Goal: Download file/media

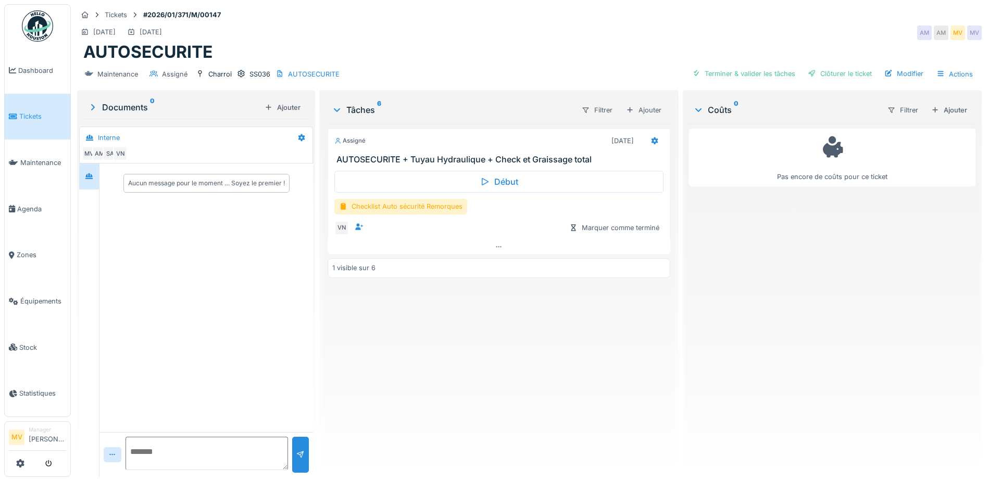
scroll to position [8, 0]
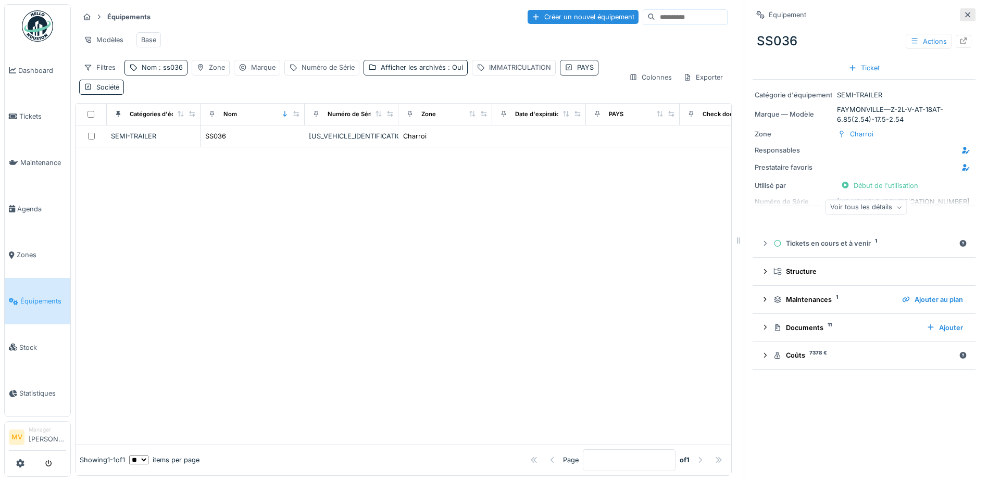
click at [964, 13] on icon at bounding box center [968, 14] width 8 height 7
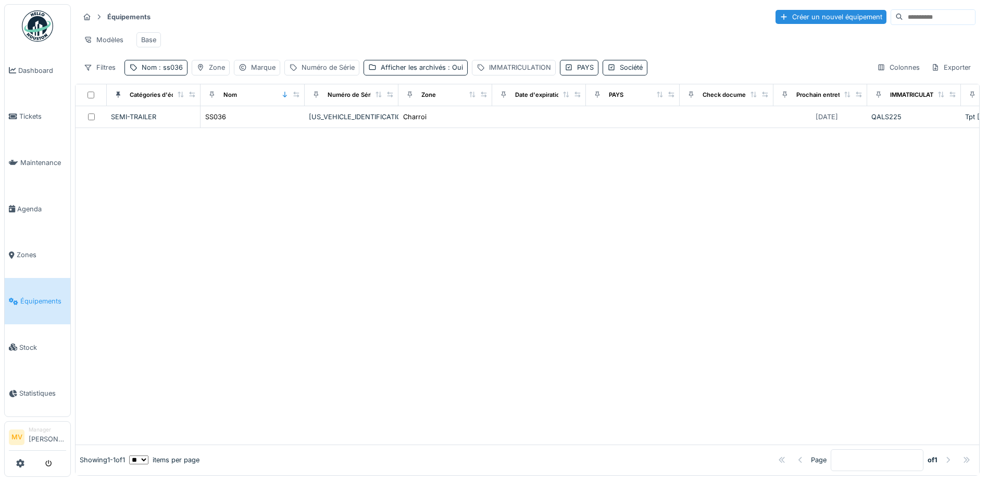
drag, startPoint x: 33, startPoint y: 114, endPoint x: 118, endPoint y: 113, distance: 84.9
click at [33, 114] on span "Tickets" at bounding box center [42, 116] width 47 height 10
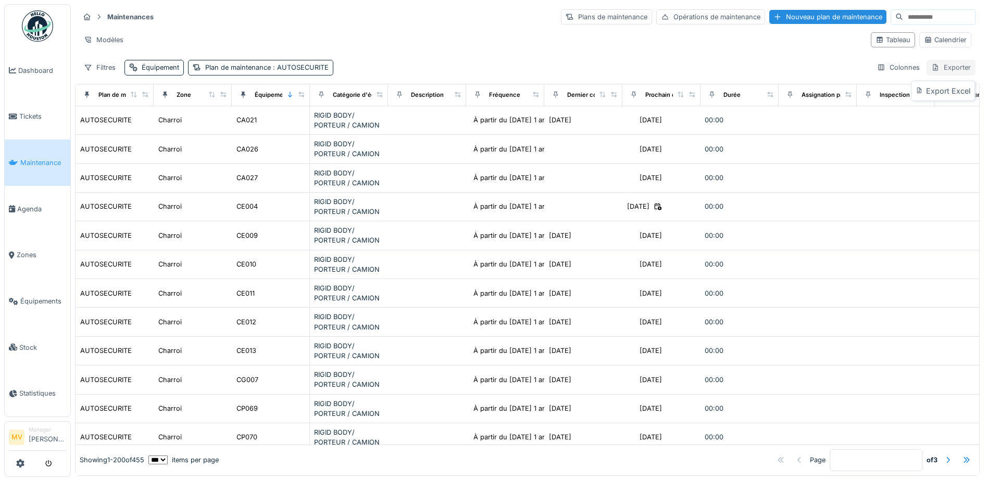
click at [933, 69] on div "Exporter" at bounding box center [951, 67] width 49 height 15
click at [935, 69] on div "Exporter" at bounding box center [951, 67] width 49 height 15
click at [933, 86] on div "Export Excel" at bounding box center [943, 91] width 58 height 16
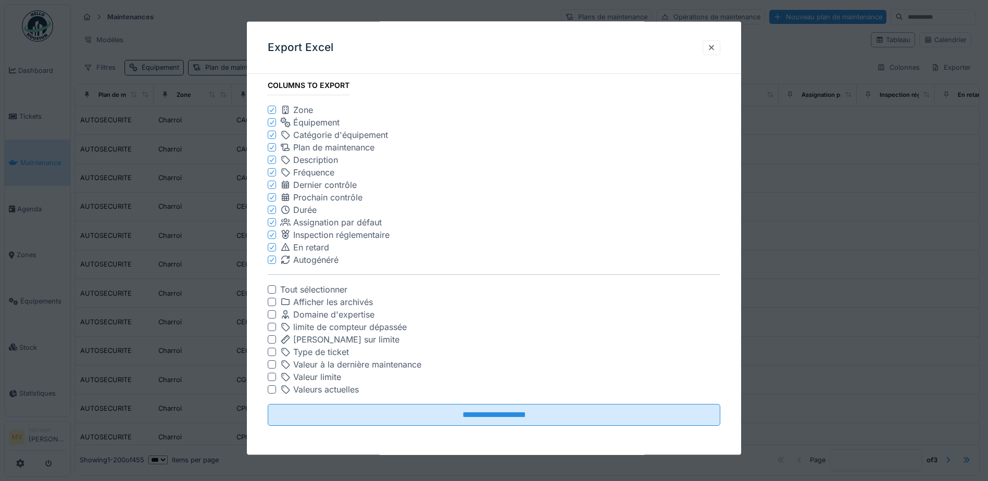
scroll to position [7, 0]
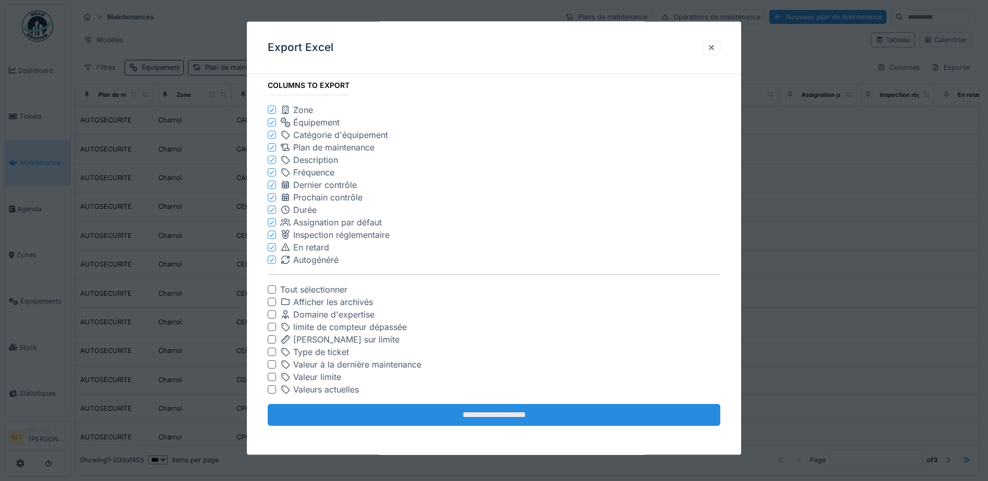
click at [560, 412] on input "**********" at bounding box center [494, 415] width 453 height 22
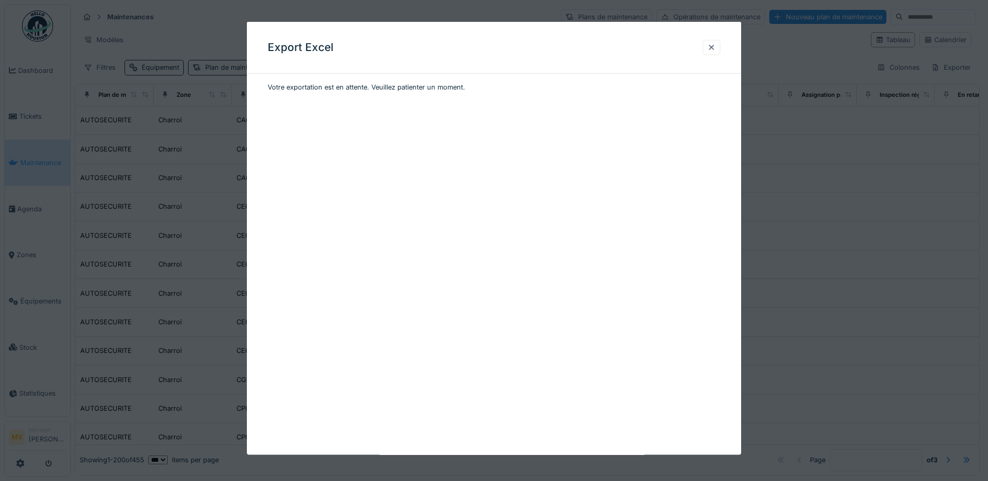
scroll to position [0, 0]
click at [714, 46] on div at bounding box center [711, 47] width 8 height 10
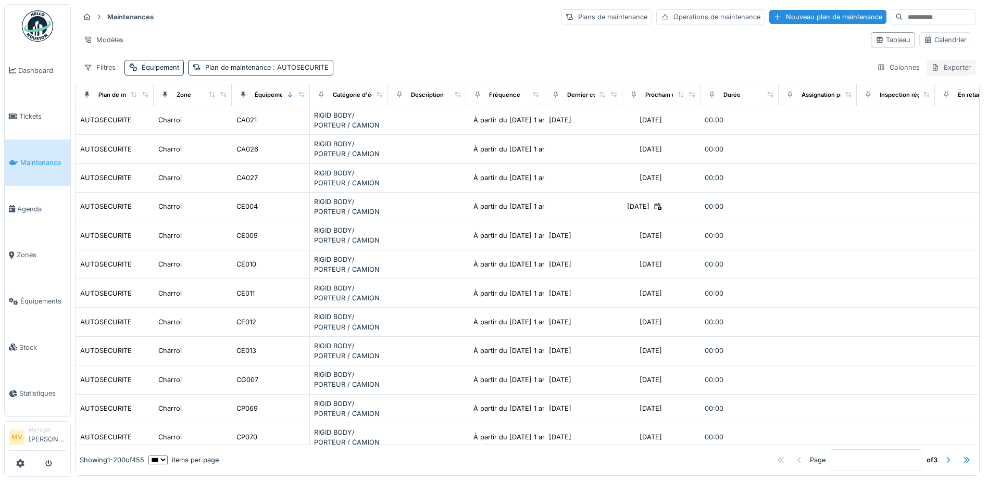
click at [934, 60] on div "Exporter" at bounding box center [951, 67] width 49 height 15
click at [941, 86] on div "Export Excel" at bounding box center [943, 91] width 58 height 16
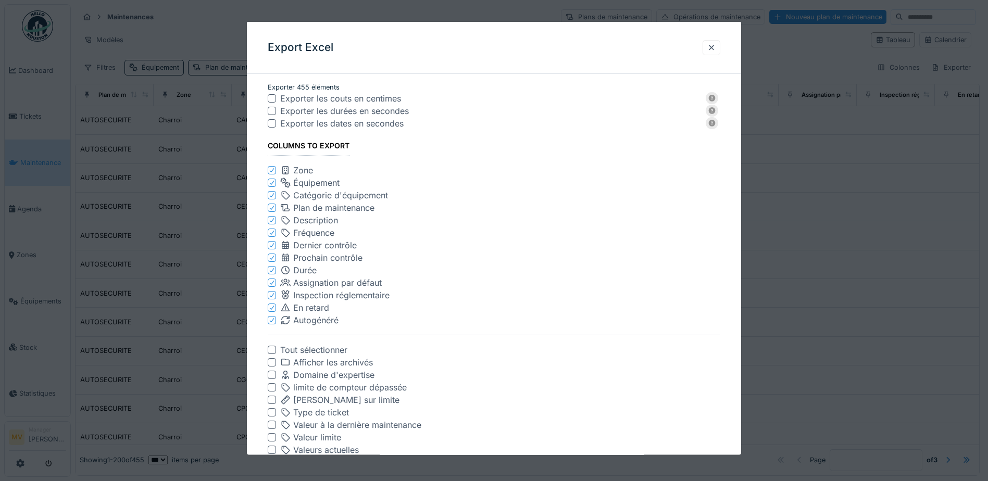
scroll to position [60, 0]
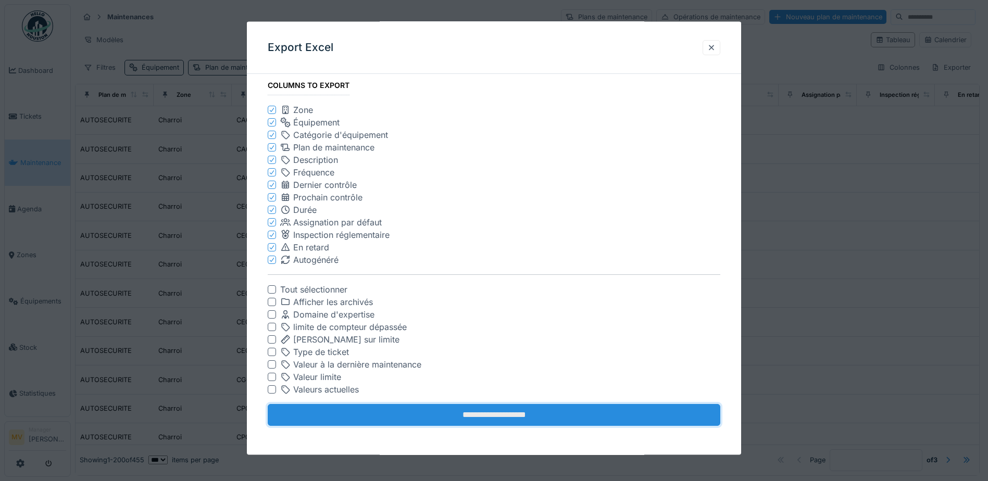
click at [578, 413] on input "**********" at bounding box center [494, 415] width 453 height 22
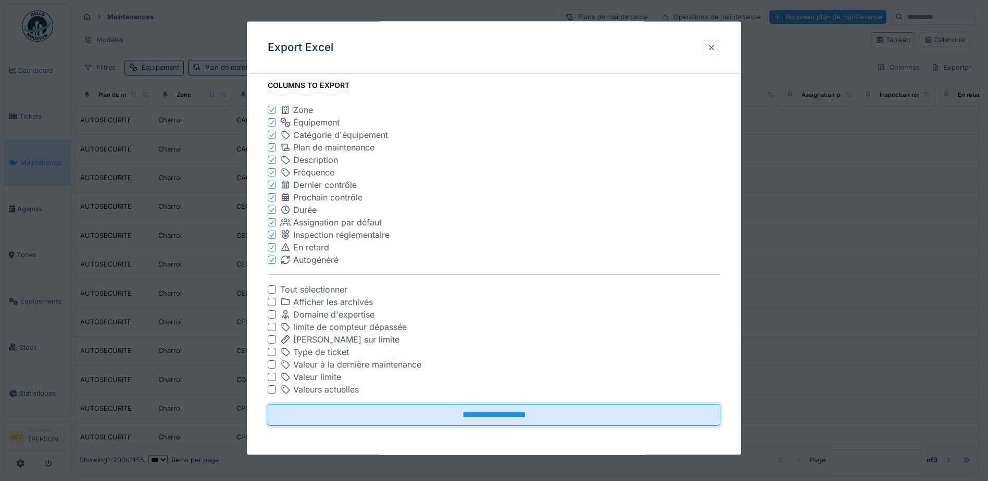
scroll to position [0, 0]
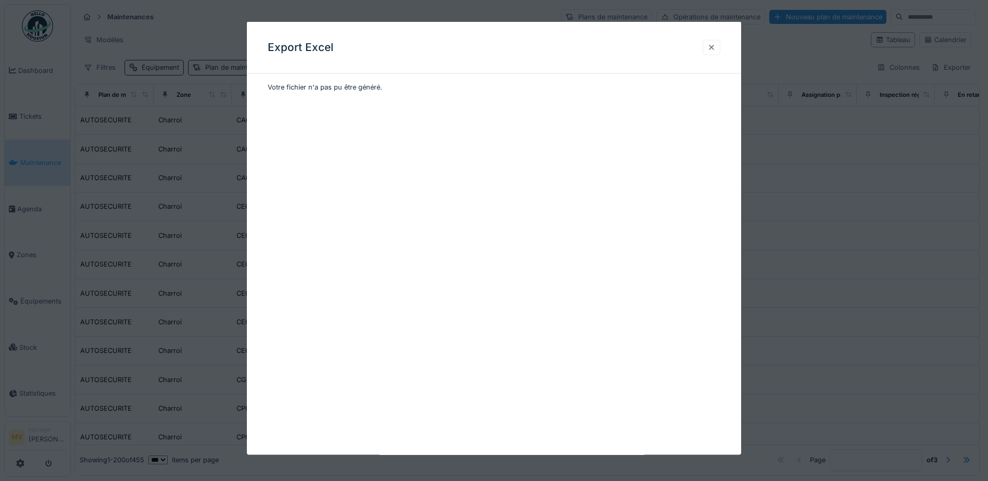
click at [708, 45] on div at bounding box center [712, 47] width 18 height 15
